Goal: Complete application form

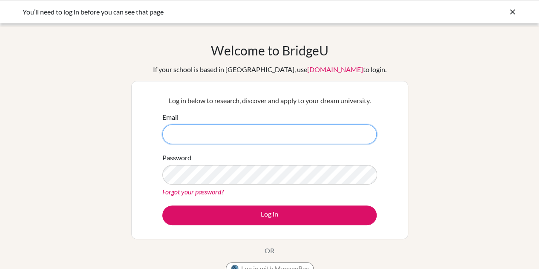
click at [285, 133] on input "Email" at bounding box center [269, 134] width 214 height 20
type input "[EMAIL_ADDRESS][DOMAIN_NAME]"
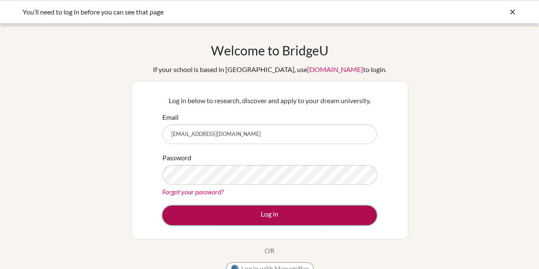
click at [258, 209] on button "Log in" at bounding box center [269, 215] width 214 height 20
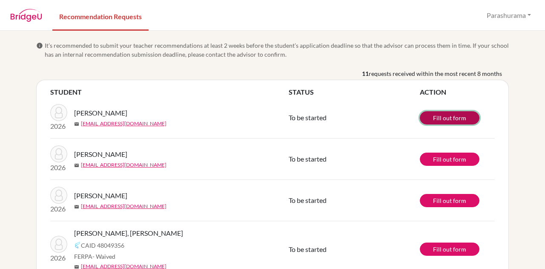
click at [455, 121] on link "Fill out form" at bounding box center [450, 117] width 60 height 13
click at [35, 21] on img at bounding box center [26, 15] width 32 height 13
click at [34, 19] on img at bounding box center [26, 15] width 32 height 13
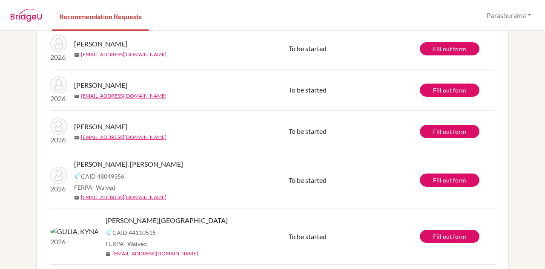
scroll to position [85, 0]
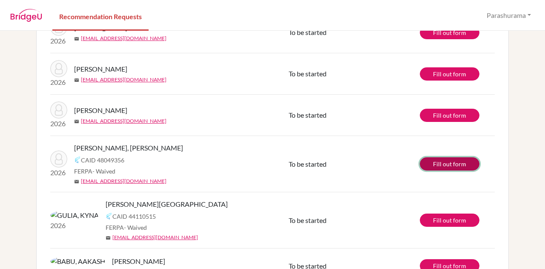
click at [446, 161] on link "Fill out form" at bounding box center [450, 163] width 60 height 13
